Goal: Task Accomplishment & Management: Use online tool/utility

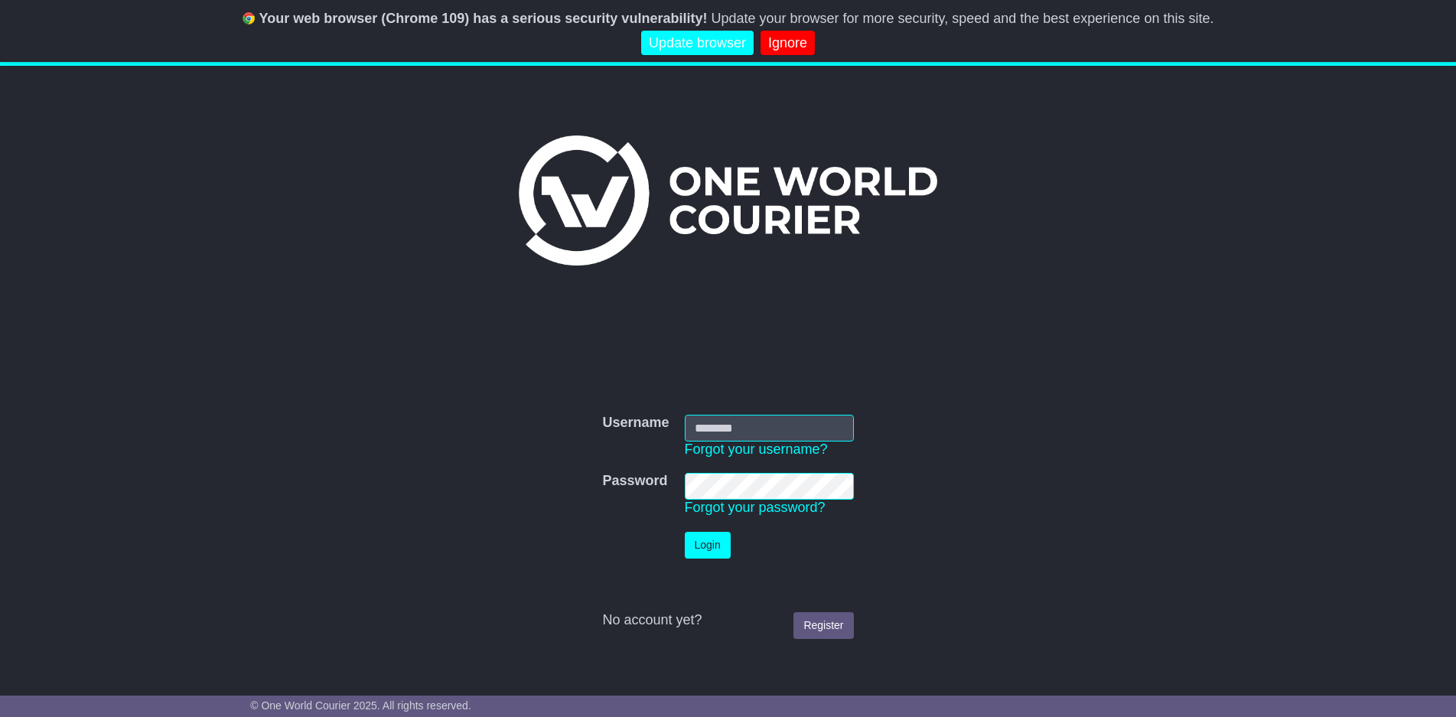
type input "**********"
drag, startPoint x: 711, startPoint y: 546, endPoint x: 614, endPoint y: 324, distance: 242.6
click at [703, 545] on button "Login" at bounding box center [708, 545] width 46 height 27
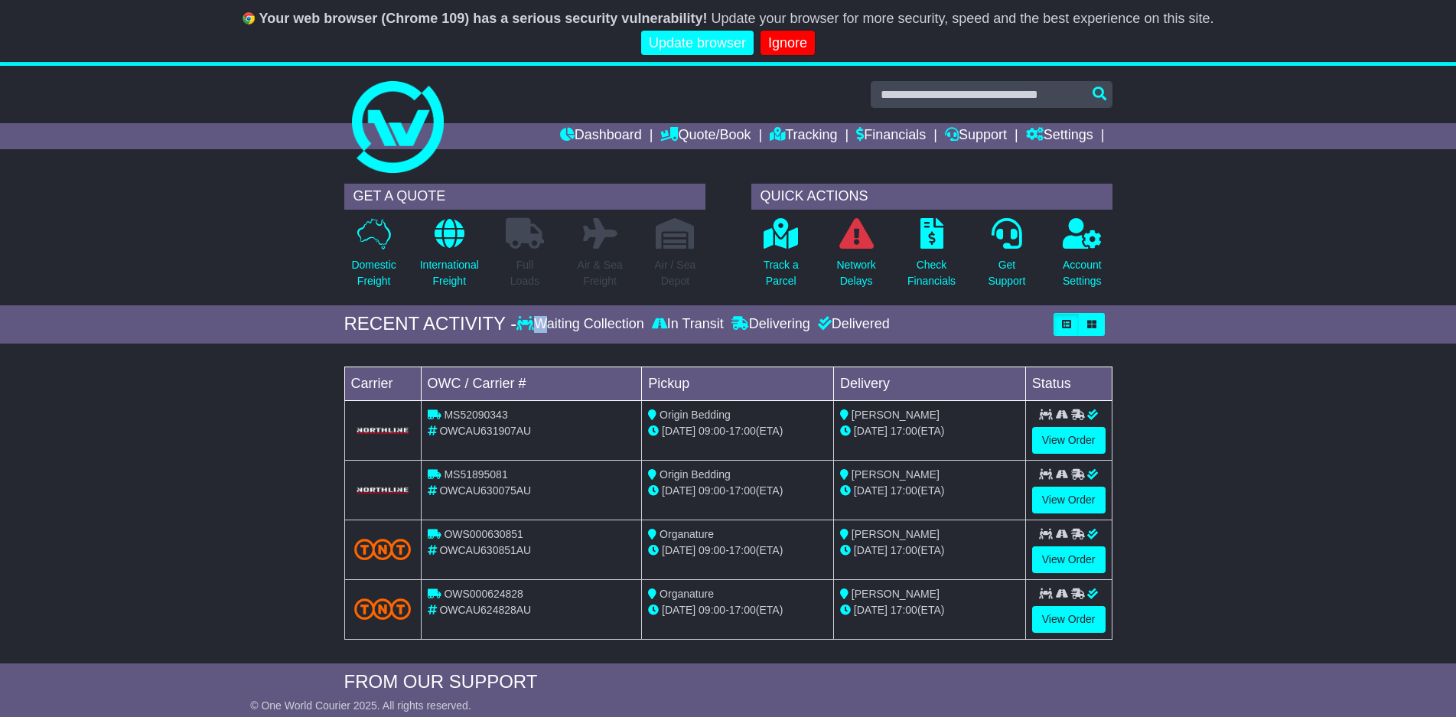
click at [542, 324] on div "Waiting Collection" at bounding box center [581, 324] width 131 height 17
click at [529, 323] on icon at bounding box center [525, 323] width 18 height 14
click at [1064, 324] on icon "button" at bounding box center [1066, 324] width 9 height 9
click at [1089, 324] on icon "button" at bounding box center [1091, 324] width 9 height 9
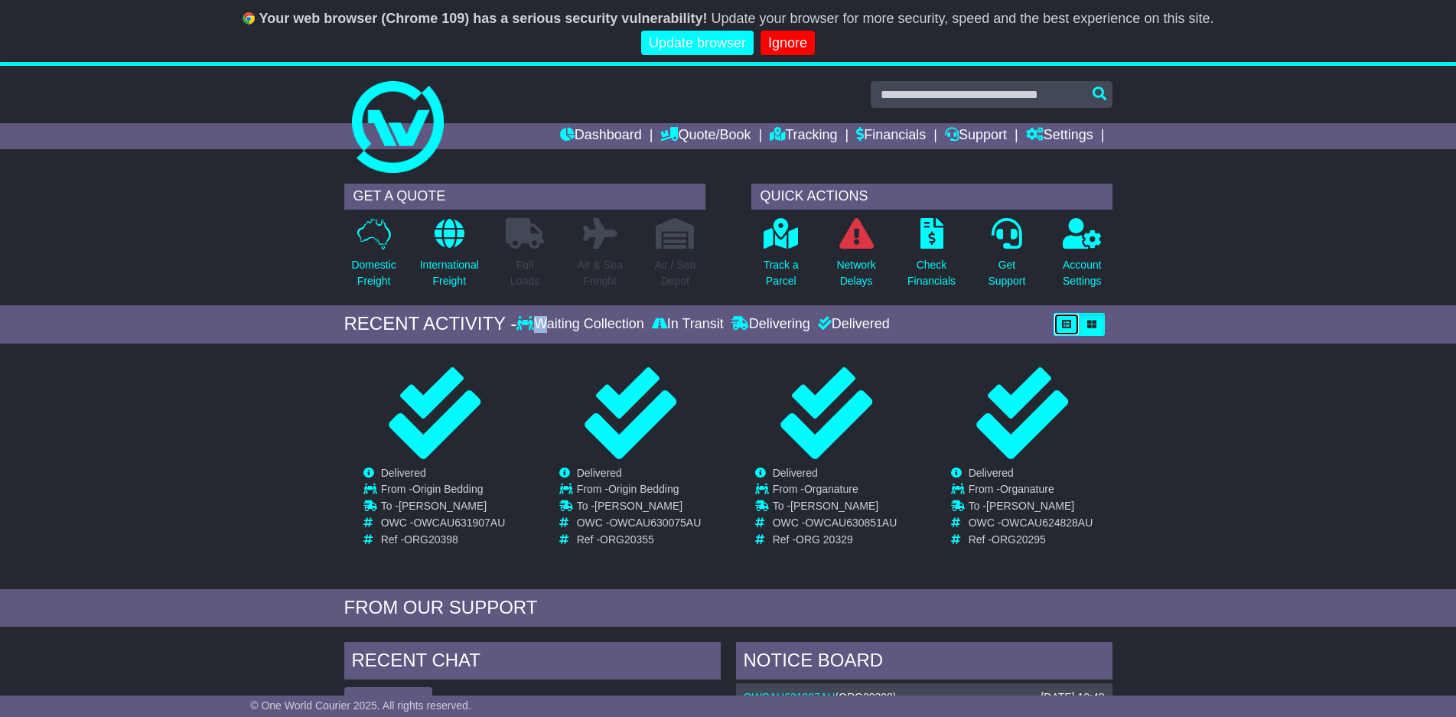
click at [1067, 324] on icon "button" at bounding box center [1066, 324] width 9 height 9
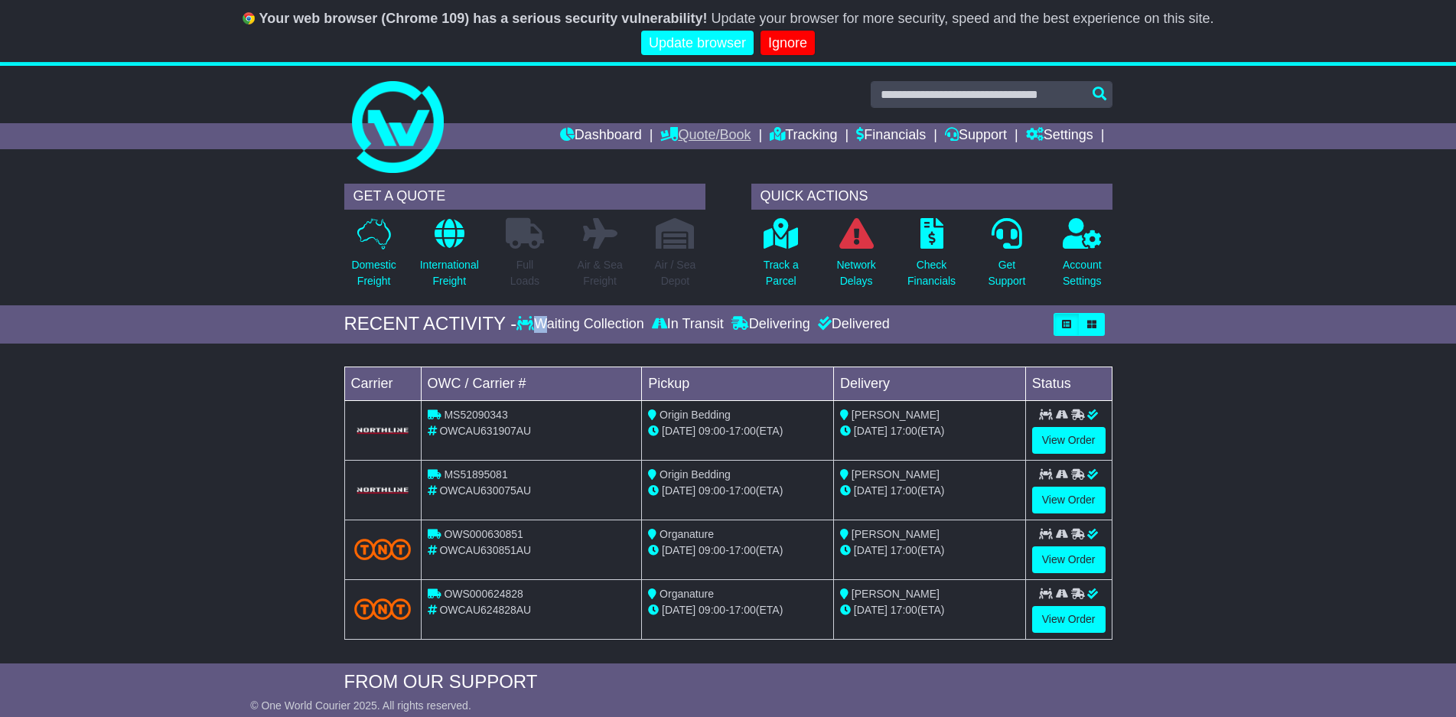
click at [698, 138] on link "Quote/Book" at bounding box center [705, 136] width 90 height 26
click at [687, 155] on link "Domestic" at bounding box center [721, 162] width 121 height 17
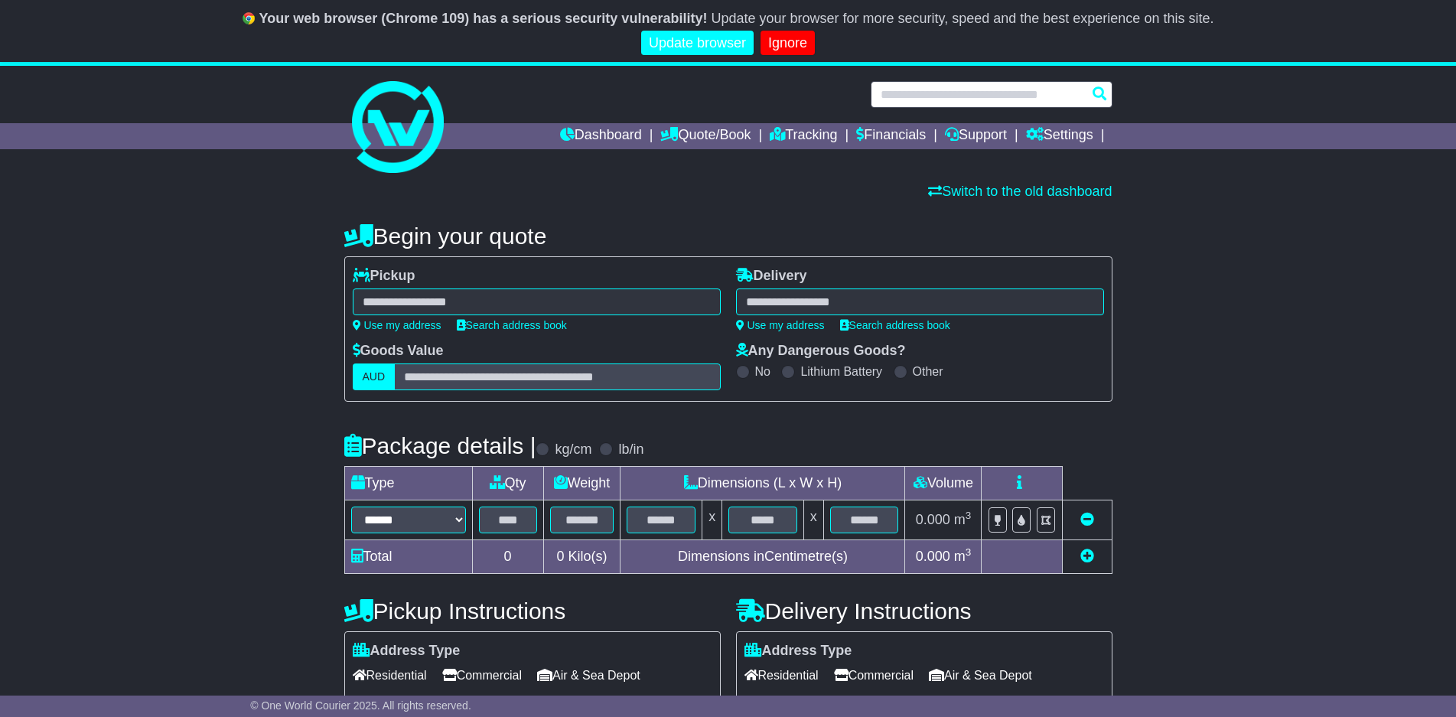
click at [928, 95] on input "text" at bounding box center [991, 94] width 242 height 27
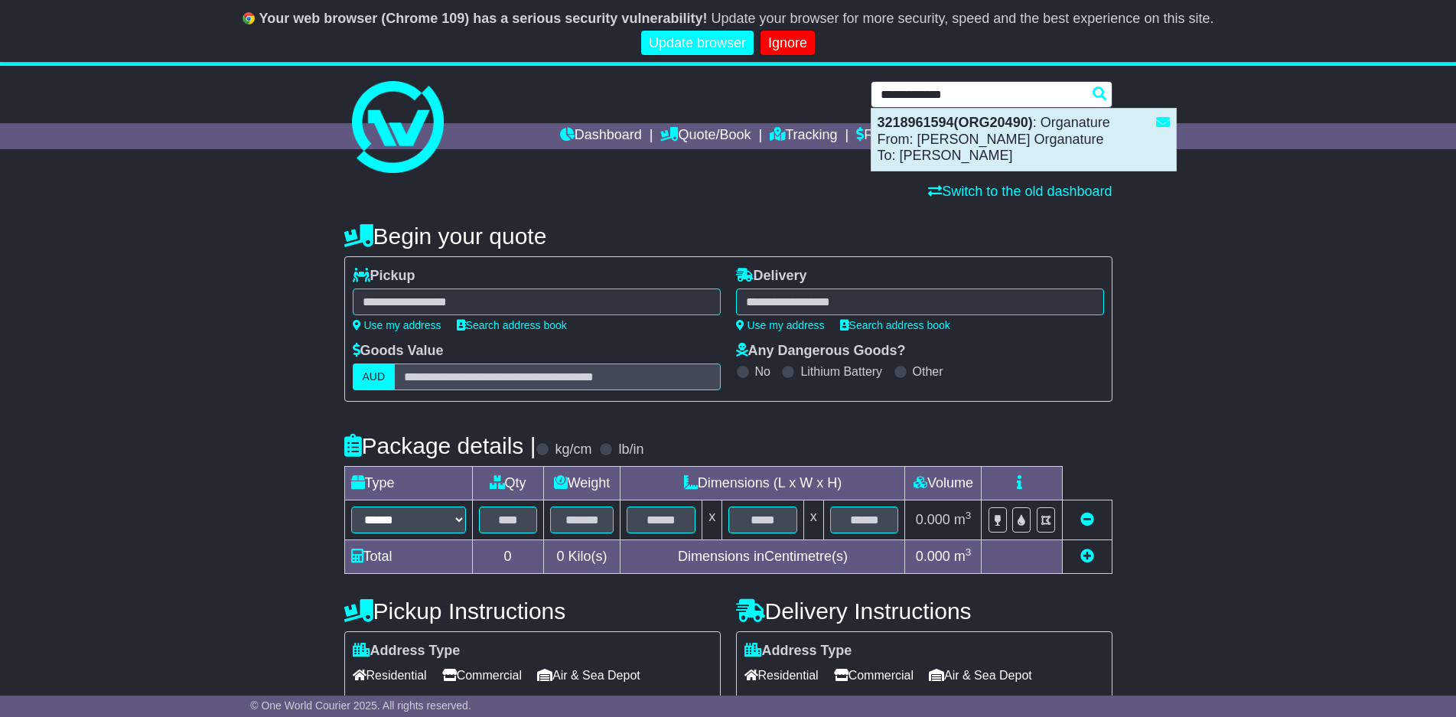
click at [1017, 119] on strong "3218961594(ORG20490)" at bounding box center [954, 122] width 155 height 15
type input "**********"
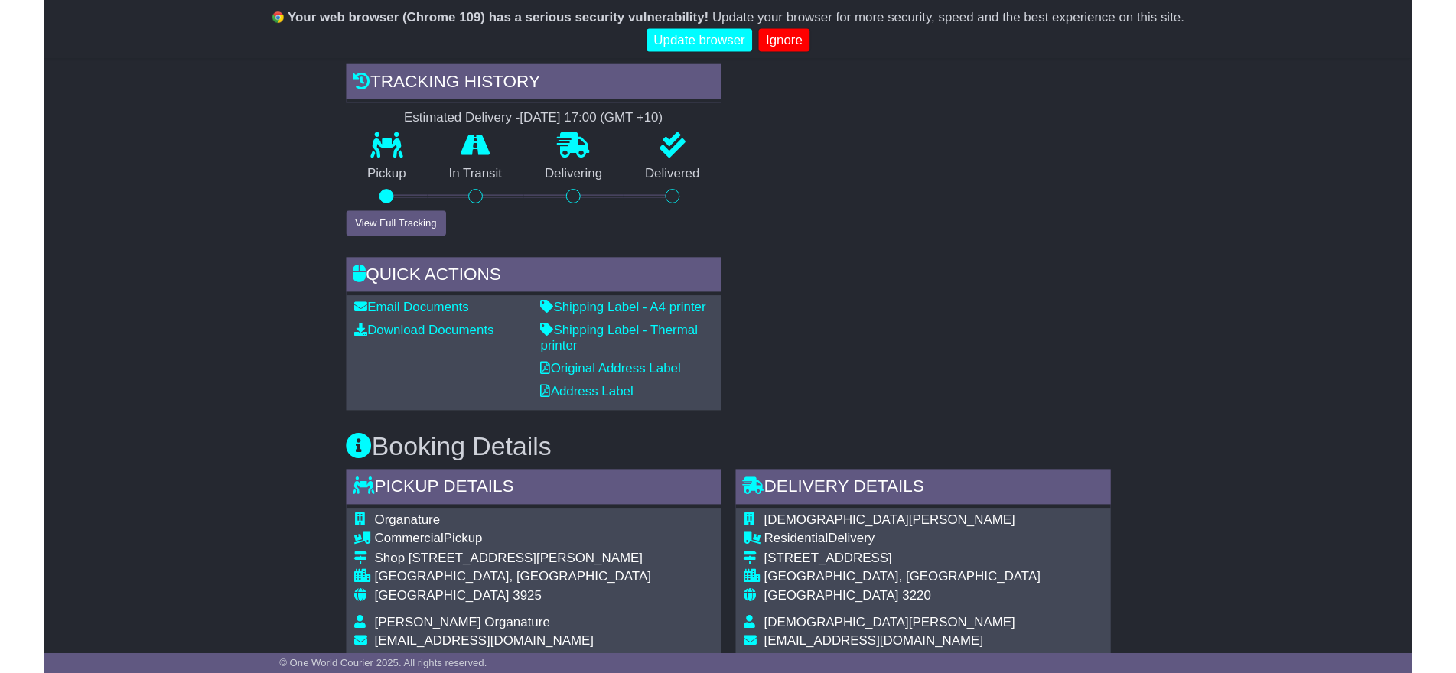
scroll to position [494, 0]
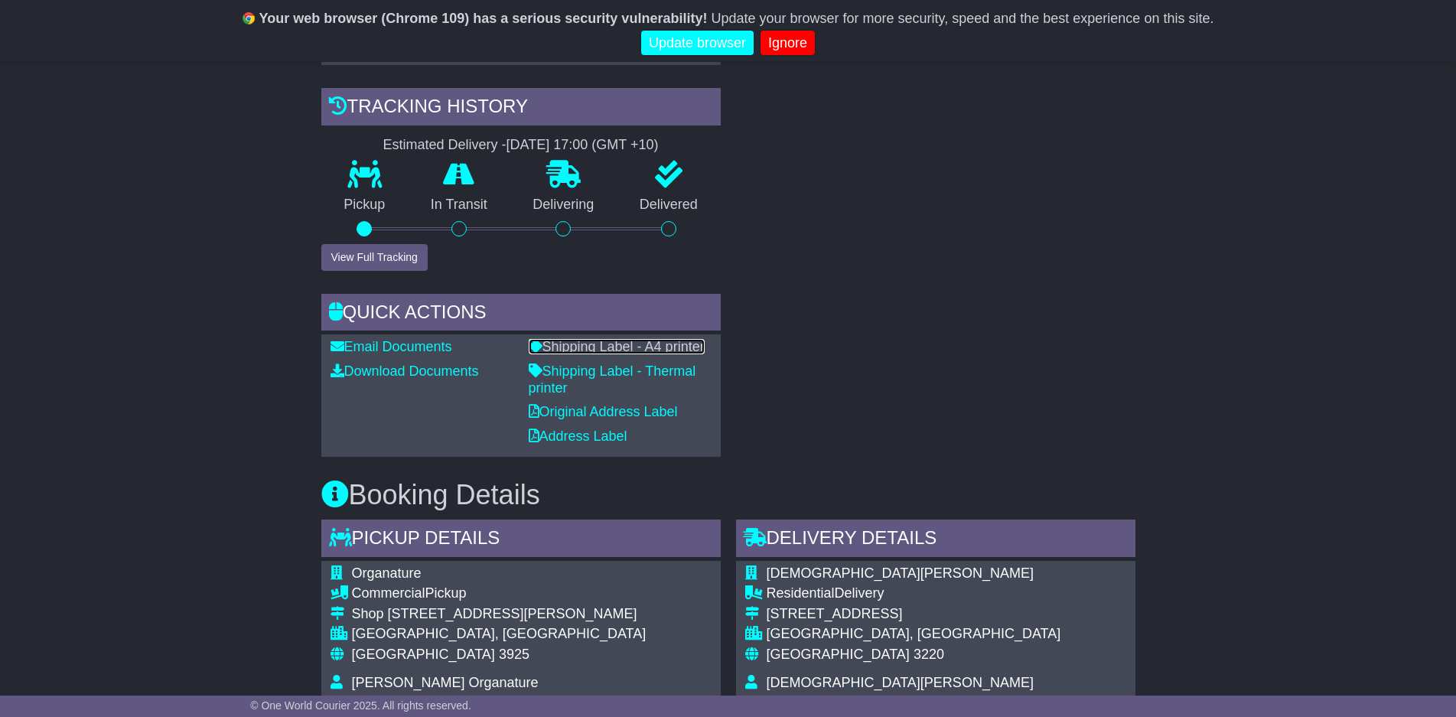
click at [570, 346] on link "Shipping Label - A4 printer" at bounding box center [617, 346] width 176 height 15
